Goal: Use online tool/utility: Utilize a website feature to perform a specific function

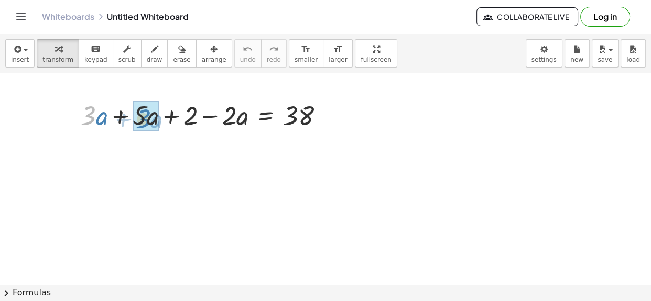
drag, startPoint x: 87, startPoint y: 122, endPoint x: 142, endPoint y: 125, distance: 55.1
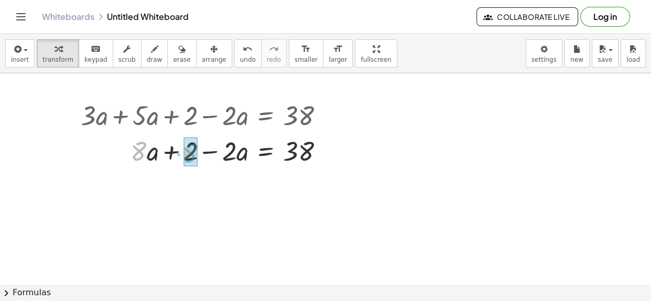
drag, startPoint x: 144, startPoint y: 150, endPoint x: 195, endPoint y: 152, distance: 50.9
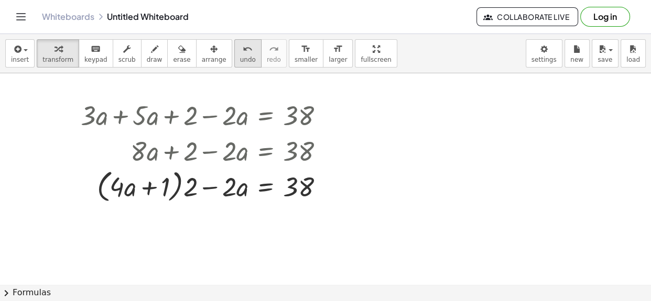
click at [240, 54] on div "undo" at bounding box center [248, 48] width 16 height 13
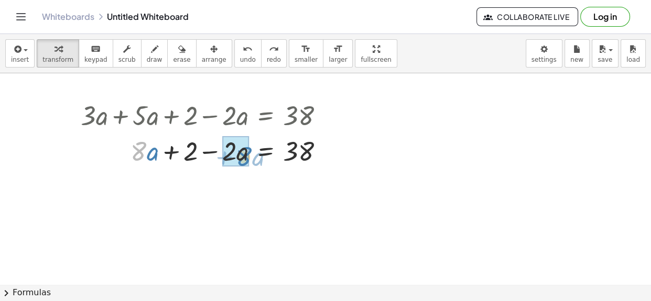
drag, startPoint x: 144, startPoint y: 153, endPoint x: 249, endPoint y: 158, distance: 105.4
click at [249, 158] on div at bounding box center [216, 151] width 242 height 36
drag, startPoint x: 190, startPoint y: 155, endPoint x: 235, endPoint y: 155, distance: 45.1
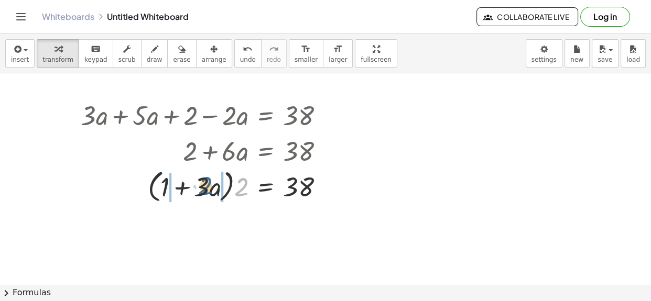
drag, startPoint x: 245, startPoint y: 190, endPoint x: 205, endPoint y: 189, distance: 40.3
click at [205, 189] on div at bounding box center [205, 186] width 261 height 40
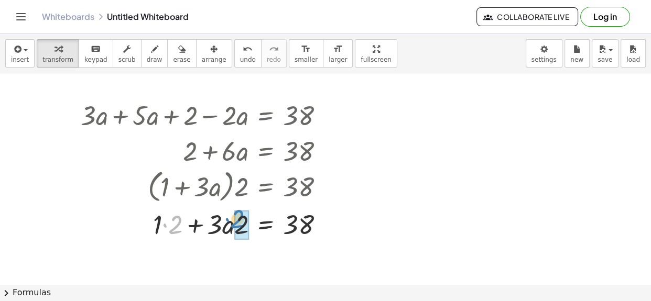
drag, startPoint x: 170, startPoint y: 229, endPoint x: 234, endPoint y: 224, distance: 63.6
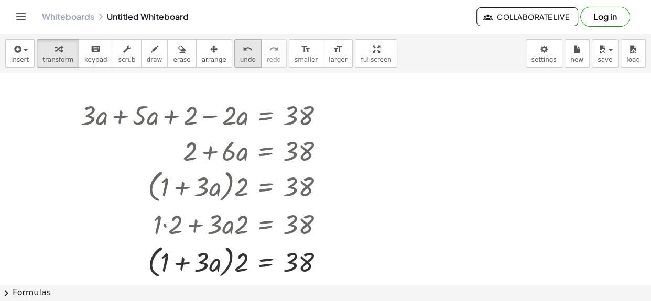
click at [234, 63] on button "undo undo" at bounding box center [247, 53] width 27 height 28
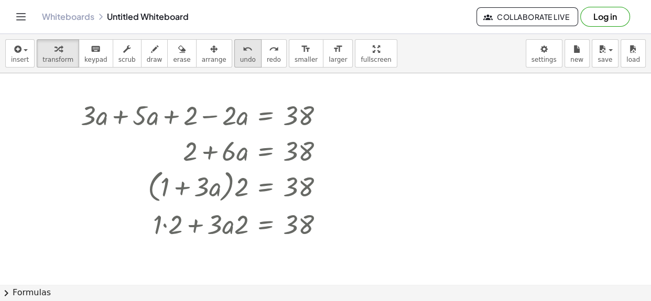
click at [234, 63] on button "undo undo" at bounding box center [247, 53] width 27 height 28
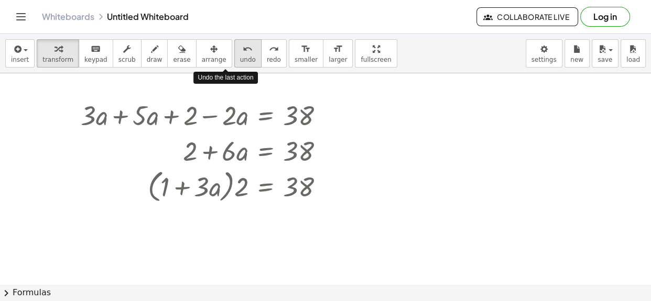
click at [234, 63] on button "undo undo" at bounding box center [247, 53] width 27 height 28
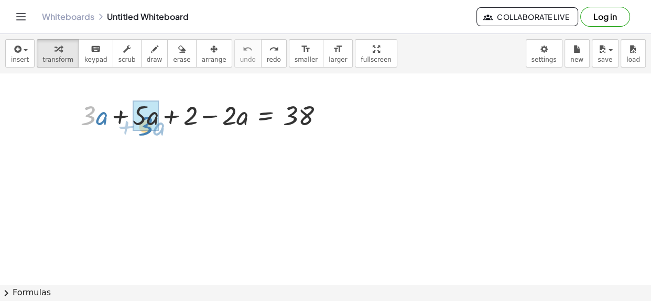
drag, startPoint x: 91, startPoint y: 112, endPoint x: 148, endPoint y: 122, distance: 57.9
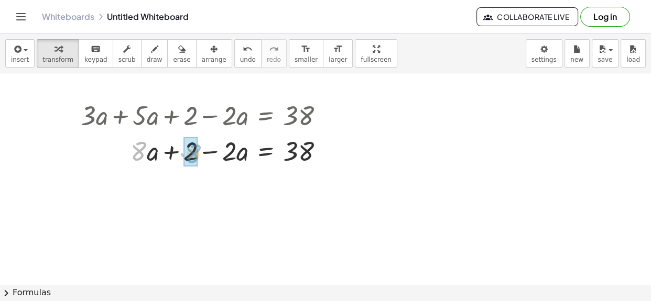
drag, startPoint x: 144, startPoint y: 152, endPoint x: 197, endPoint y: 155, distance: 53.5
click at [197, 155] on div at bounding box center [205, 151] width 261 height 36
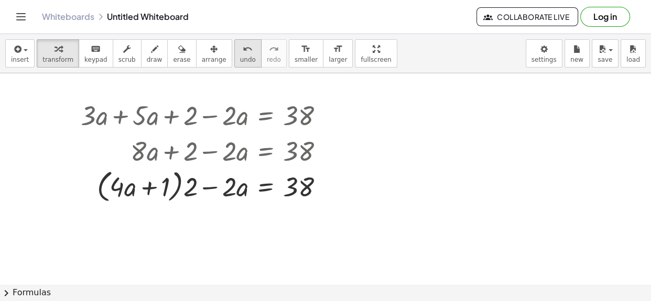
click at [234, 54] on button "undo undo" at bounding box center [247, 53] width 27 height 28
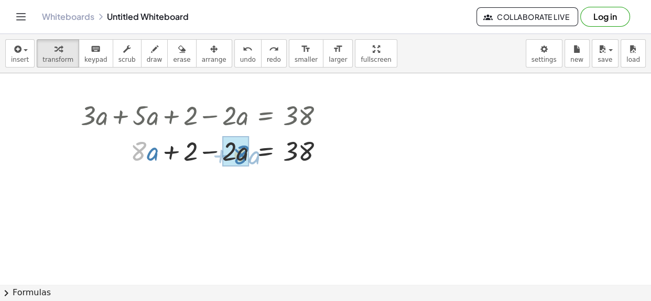
drag, startPoint x: 138, startPoint y: 150, endPoint x: 240, endPoint y: 153, distance: 102.2
drag, startPoint x: 190, startPoint y: 153, endPoint x: 236, endPoint y: 155, distance: 46.1
click at [236, 155] on div at bounding box center [205, 151] width 261 height 36
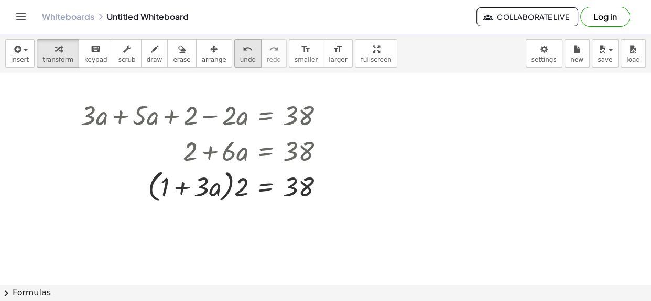
click at [234, 46] on button "undo undo" at bounding box center [247, 53] width 27 height 28
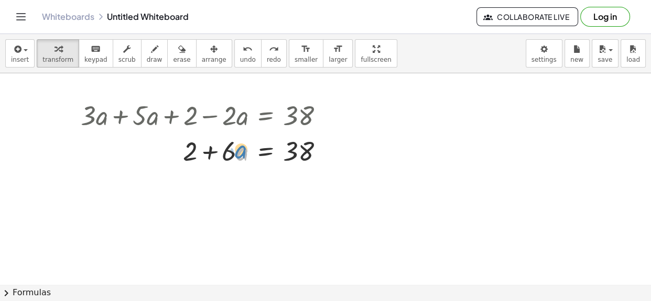
drag, startPoint x: 239, startPoint y: 153, endPoint x: 229, endPoint y: 152, distance: 10.0
click at [229, 152] on div at bounding box center [216, 151] width 240 height 36
drag, startPoint x: 188, startPoint y: 152, endPoint x: 223, endPoint y: 174, distance: 41.1
click at [240, 51] on div "undo" at bounding box center [248, 48] width 16 height 13
drag, startPoint x: 192, startPoint y: 157, endPoint x: 201, endPoint y: 158, distance: 9.0
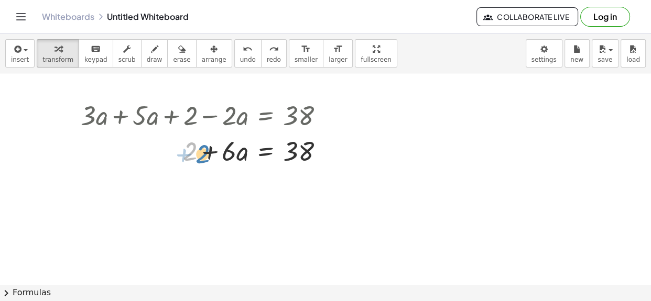
click at [201, 158] on div at bounding box center [216, 151] width 240 height 36
drag, startPoint x: 186, startPoint y: 149, endPoint x: 181, endPoint y: 148, distance: 5.9
click at [181, 148] on div at bounding box center [216, 151] width 240 height 36
click at [264, 153] on div at bounding box center [216, 151] width 240 height 36
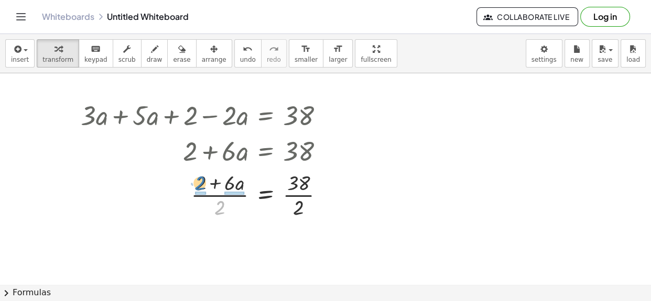
drag, startPoint x: 218, startPoint y: 204, endPoint x: 199, endPoint y: 179, distance: 31.3
click at [199, 179] on div at bounding box center [206, 194] width 262 height 52
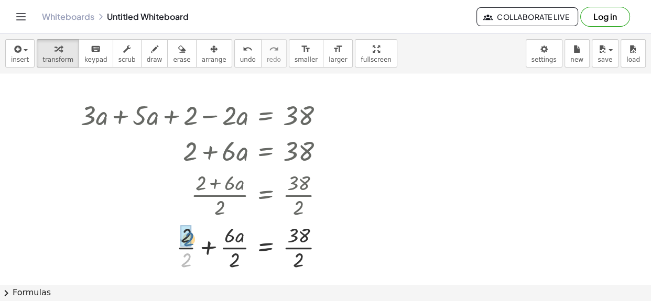
drag, startPoint x: 187, startPoint y: 257, endPoint x: 189, endPoint y: 236, distance: 21.5
drag, startPoint x: 235, startPoint y: 260, endPoint x: 235, endPoint y: 238, distance: 22.5
drag, startPoint x: 191, startPoint y: 252, endPoint x: 200, endPoint y: 250, distance: 9.0
click at [200, 250] on div at bounding box center [206, 247] width 262 height 52
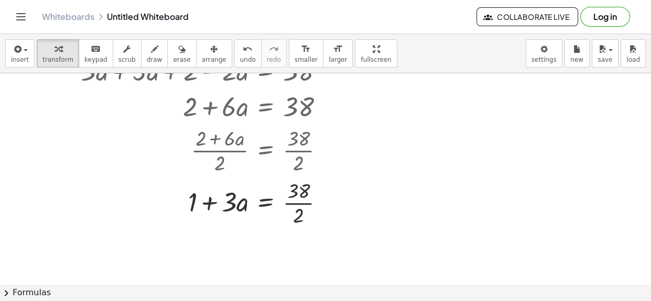
scroll to position [47, 0]
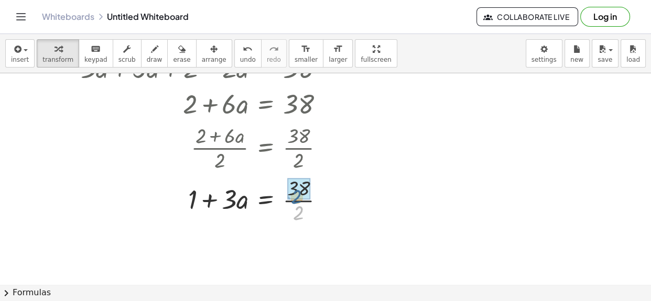
drag, startPoint x: 294, startPoint y: 213, endPoint x: 292, endPoint y: 196, distance: 17.4
drag, startPoint x: 229, startPoint y: 204, endPoint x: 228, endPoint y: 212, distance: 7.9
click at [228, 212] on div at bounding box center [206, 200] width 262 height 36
drag, startPoint x: 192, startPoint y: 204, endPoint x: 208, endPoint y: 208, distance: 16.6
click at [208, 208] on div at bounding box center [206, 200] width 262 height 36
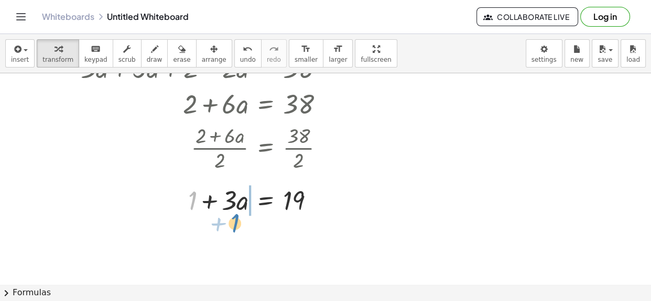
drag, startPoint x: 190, startPoint y: 198, endPoint x: 232, endPoint y: 222, distance: 47.6
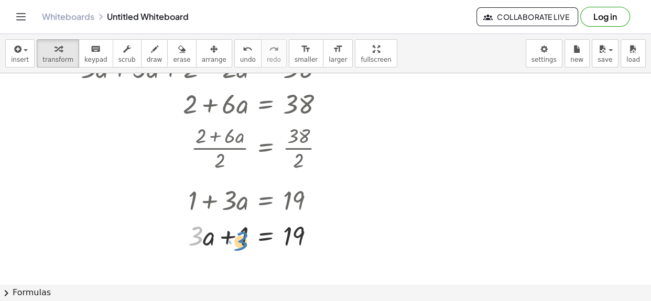
drag, startPoint x: 198, startPoint y: 234, endPoint x: 244, endPoint y: 239, distance: 46.4
click at [244, 239] on div at bounding box center [206, 235] width 262 height 36
click at [240, 56] on span "undo" at bounding box center [248, 59] width 16 height 7
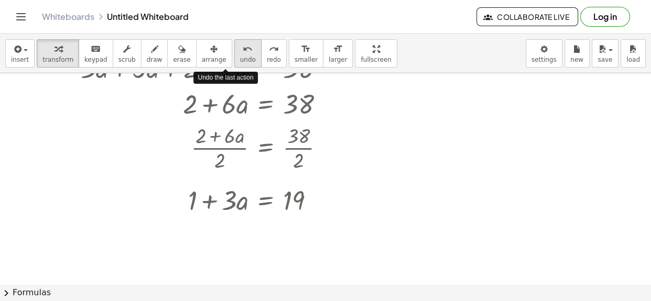
click at [240, 56] on span "undo" at bounding box center [248, 59] width 16 height 7
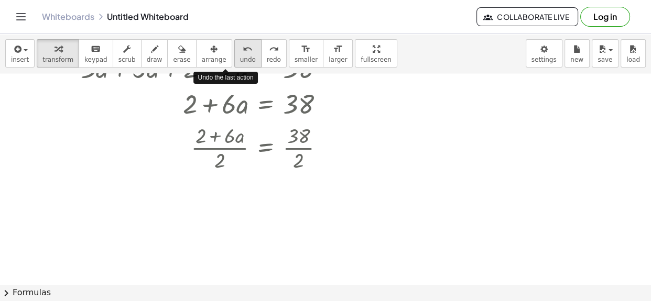
click at [240, 56] on span "undo" at bounding box center [248, 59] width 16 height 7
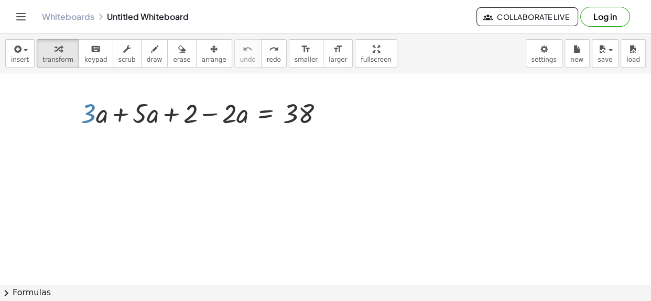
scroll to position [0, 0]
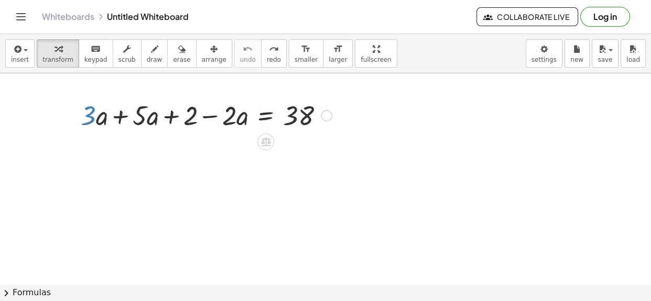
click at [100, 122] on div at bounding box center [205, 115] width 261 height 36
drag, startPoint x: 91, startPoint y: 112, endPoint x: 152, endPoint y: 117, distance: 62.0
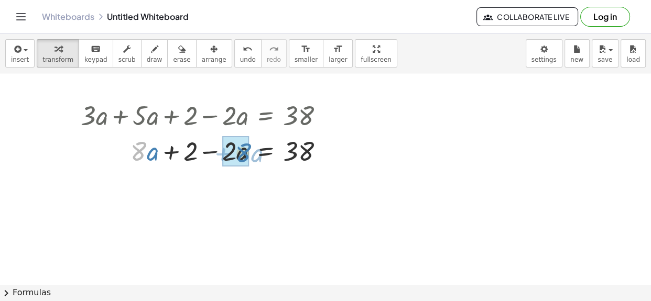
drag, startPoint x: 142, startPoint y: 156, endPoint x: 247, endPoint y: 157, distance: 104.3
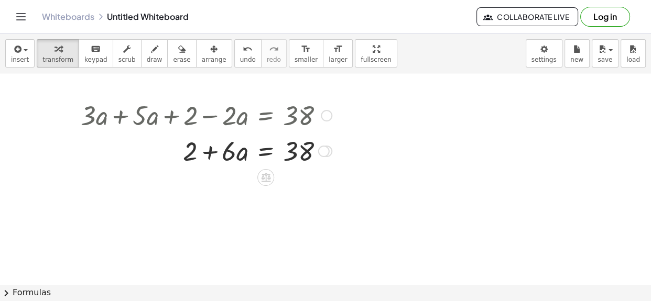
click at [270, 150] on div at bounding box center [205, 151] width 261 height 36
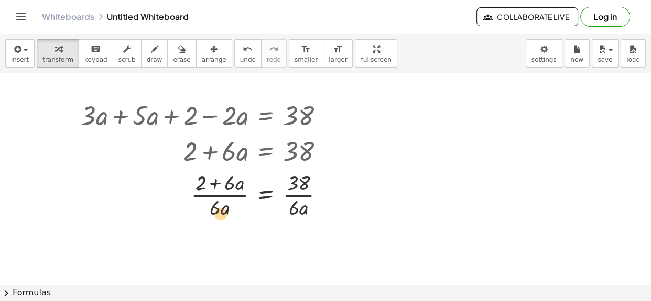
drag, startPoint x: 213, startPoint y: 211, endPoint x: 218, endPoint y: 216, distance: 7.4
click at [218, 216] on div at bounding box center [206, 194] width 262 height 52
drag, startPoint x: 299, startPoint y: 209, endPoint x: 299, endPoint y: 192, distance: 17.3
click at [234, 54] on button "undo undo" at bounding box center [247, 53] width 27 height 28
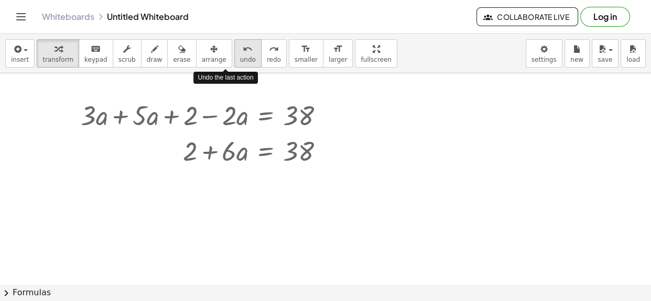
click at [234, 54] on button "undo undo" at bounding box center [247, 53] width 27 height 28
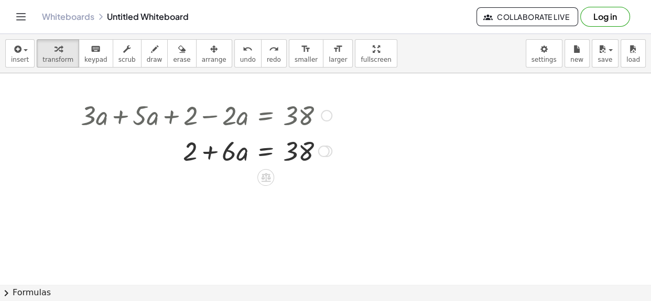
click at [260, 153] on div at bounding box center [205, 151] width 261 height 36
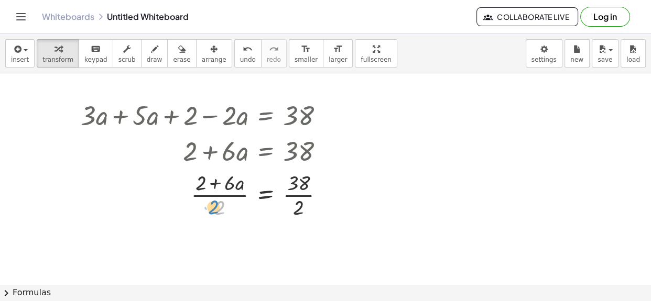
click at [216, 204] on div at bounding box center [206, 194] width 262 height 52
drag, startPoint x: 300, startPoint y: 202, endPoint x: 300, endPoint y: 183, distance: 19.4
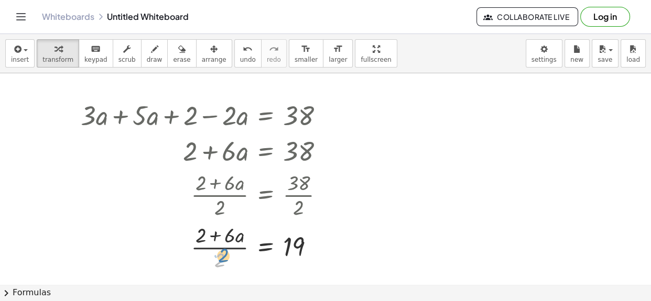
click at [219, 261] on div at bounding box center [206, 247] width 262 height 52
drag, startPoint x: 200, startPoint y: 234, endPoint x: 227, endPoint y: 235, distance: 27.8
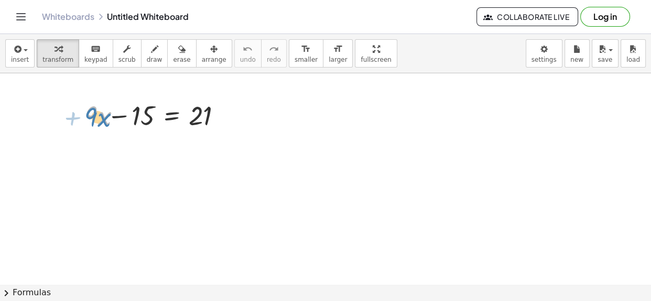
click at [91, 113] on div at bounding box center [153, 115] width 156 height 36
click at [221, 113] on div at bounding box center [225, 116] width 12 height 12
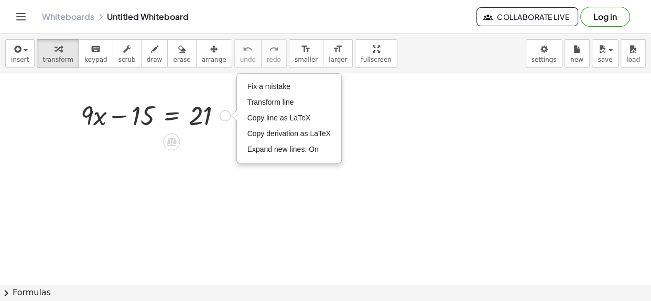
click at [200, 123] on div at bounding box center [155, 115] width 160 height 36
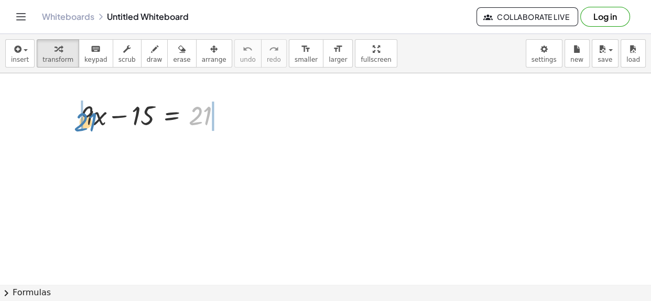
drag, startPoint x: 200, startPoint y: 122, endPoint x: 85, endPoint y: 128, distance: 114.9
click at [85, 128] on div at bounding box center [155, 115] width 160 height 36
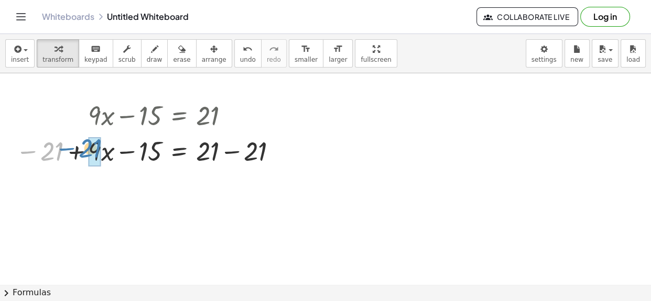
drag, startPoint x: 53, startPoint y: 149, endPoint x: 92, endPoint y: 147, distance: 38.9
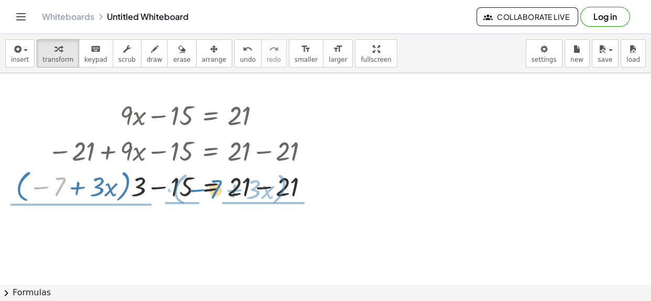
drag, startPoint x: 57, startPoint y: 185, endPoint x: 212, endPoint y: 189, distance: 155.1
click at [212, 189] on div at bounding box center [166, 186] width 312 height 40
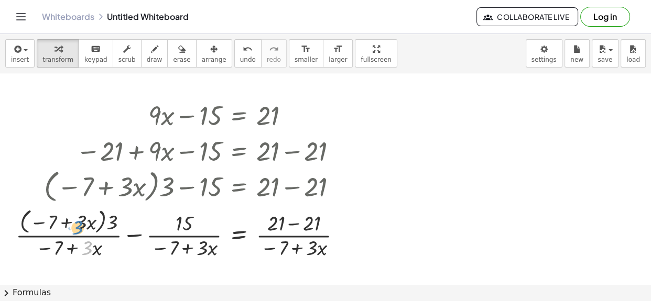
drag, startPoint x: 82, startPoint y: 243, endPoint x: 71, endPoint y: 218, distance: 27.0
click at [71, 218] on div at bounding box center [182, 234] width 345 height 56
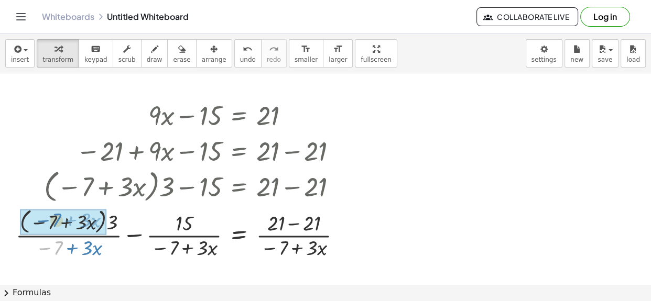
drag, startPoint x: 57, startPoint y: 247, endPoint x: 55, endPoint y: 219, distance: 27.8
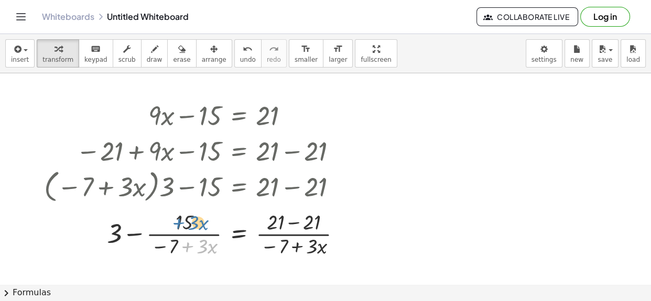
drag, startPoint x: 188, startPoint y: 247, endPoint x: 179, endPoint y: 222, distance: 26.9
click at [179, 222] on div at bounding box center [197, 233] width 316 height 52
drag, startPoint x: 173, startPoint y: 248, endPoint x: 177, endPoint y: 225, distance: 23.9
click at [177, 225] on div at bounding box center [197, 233] width 316 height 52
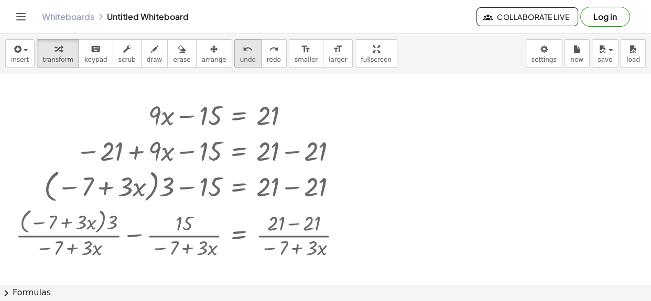
click at [240, 56] on span "undo" at bounding box center [248, 59] width 16 height 7
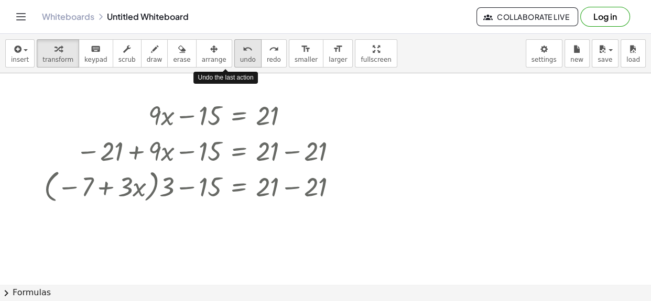
click at [240, 56] on span "undo" at bounding box center [248, 59] width 16 height 7
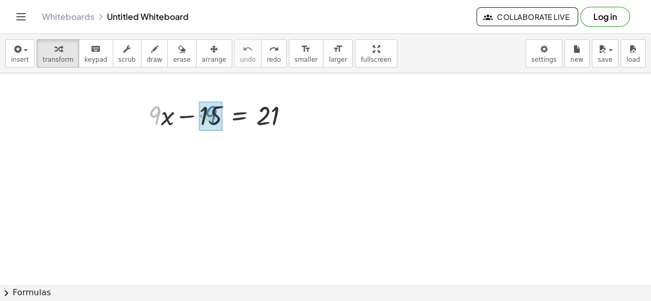
drag, startPoint x: 158, startPoint y: 117, endPoint x: 214, endPoint y: 116, distance: 56.1
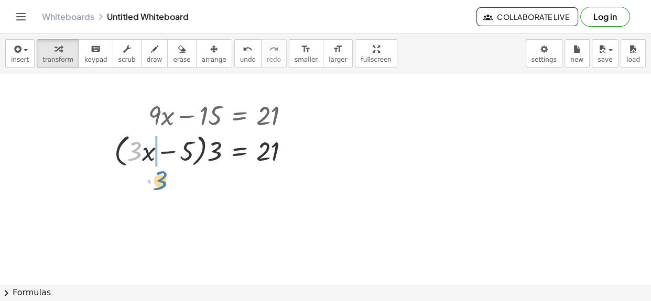
drag, startPoint x: 128, startPoint y: 147, endPoint x: 153, endPoint y: 177, distance: 38.6
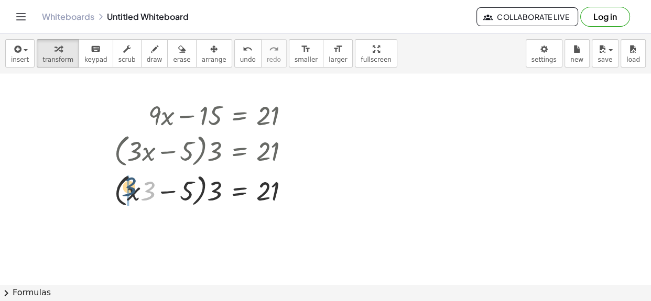
drag, startPoint x: 147, startPoint y: 200, endPoint x: 127, endPoint y: 195, distance: 20.3
drag, startPoint x: 135, startPoint y: 194, endPoint x: 127, endPoint y: 194, distance: 8.4
click at [127, 194] on div at bounding box center [206, 190] width 194 height 40
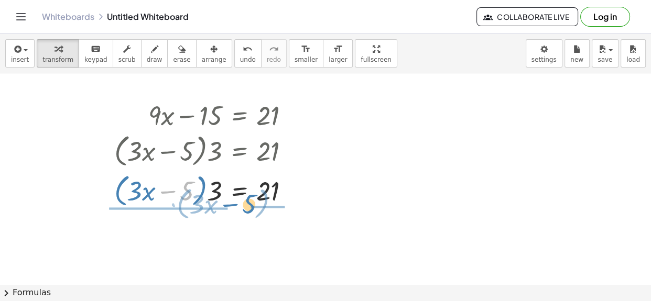
drag, startPoint x: 186, startPoint y: 191, endPoint x: 249, endPoint y: 205, distance: 63.8
click at [249, 205] on div at bounding box center [206, 190] width 194 height 40
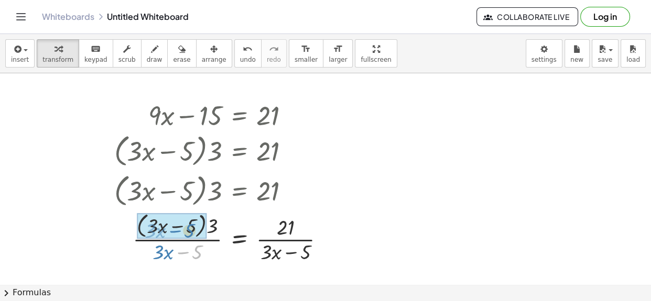
drag, startPoint x: 195, startPoint y: 252, endPoint x: 186, endPoint y: 229, distance: 24.5
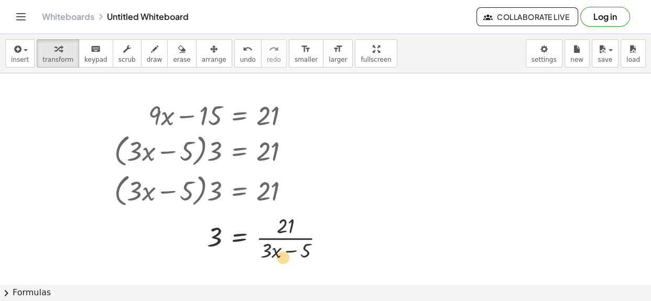
drag, startPoint x: 280, startPoint y: 251, endPoint x: 285, endPoint y: 260, distance: 11.1
click at [285, 260] on div at bounding box center [223, 237] width 229 height 52
click at [274, 246] on div at bounding box center [223, 237] width 229 height 52
drag, startPoint x: 268, startPoint y: 251, endPoint x: 276, endPoint y: 243, distance: 10.7
click at [276, 243] on div at bounding box center [223, 237] width 229 height 52
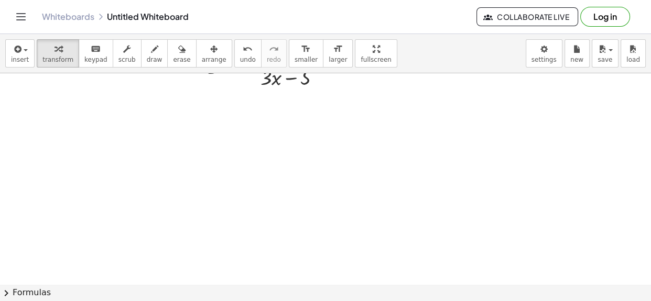
scroll to position [193, 0]
click at [18, 41] on button "insert" at bounding box center [19, 53] width 29 height 28
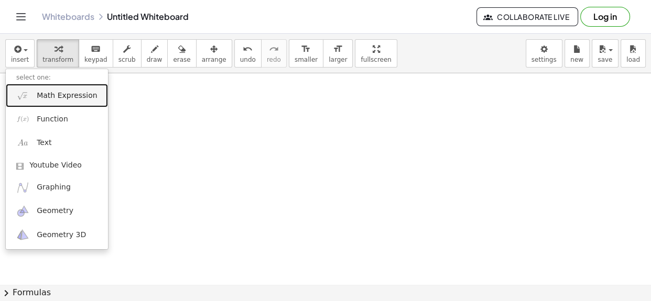
click at [37, 93] on span "Math Expression" at bounding box center [67, 96] width 60 height 10
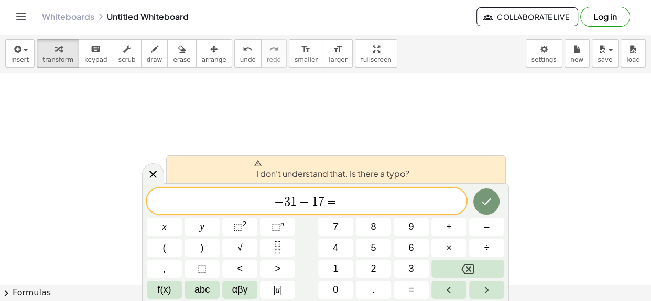
click at [311, 203] on span "1" at bounding box center [314, 202] width 6 height 13
click at [284, 203] on span "3" at bounding box center [287, 202] width 6 height 13
click at [364, 203] on span "− ​ 3 1 − 1 7 =" at bounding box center [307, 202] width 320 height 15
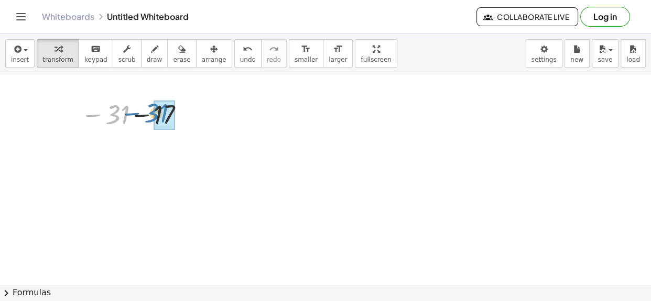
drag, startPoint x: 114, startPoint y: 113, endPoint x: 158, endPoint y: 111, distance: 43.6
